Goal: Entertainment & Leisure: Consume media (video, audio)

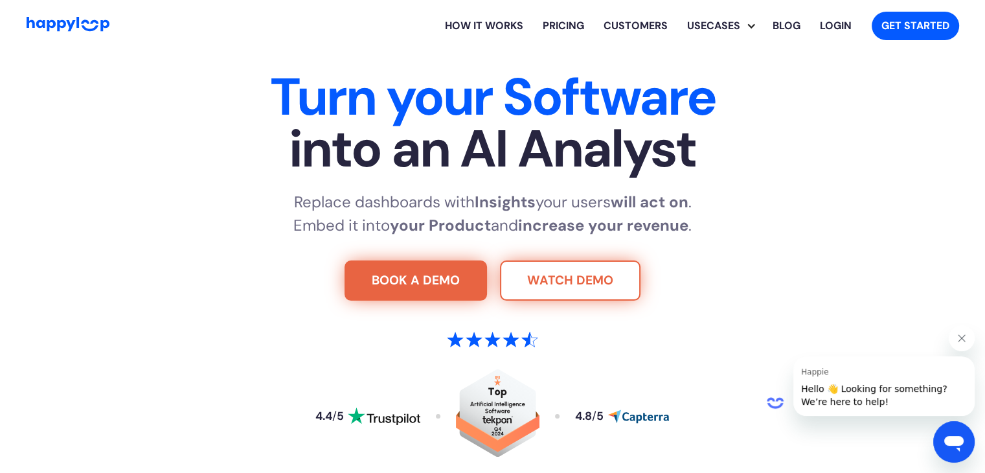
click at [617, 275] on link "WATCH DEMO" at bounding box center [570, 280] width 141 height 40
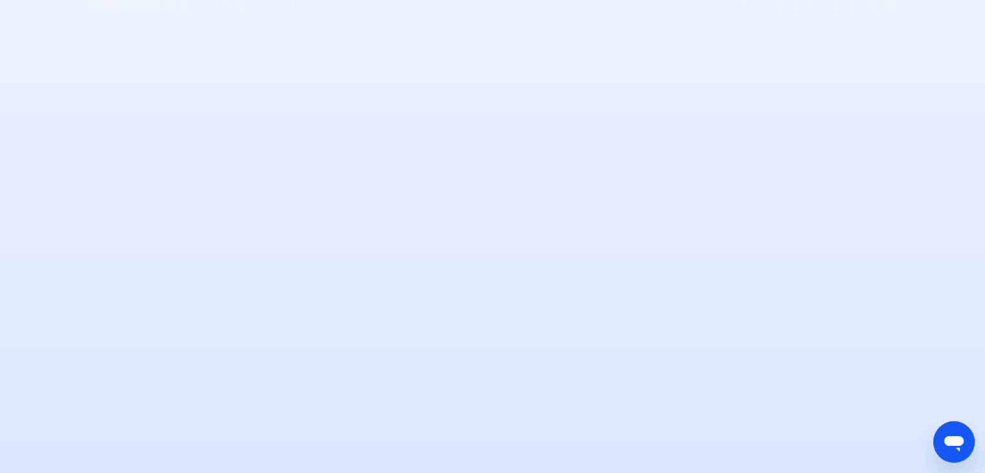
scroll to position [1060, 0]
